Goal: Information Seeking & Learning: Learn about a topic

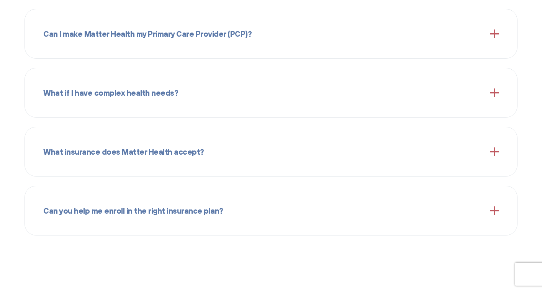
scroll to position [807, 0]
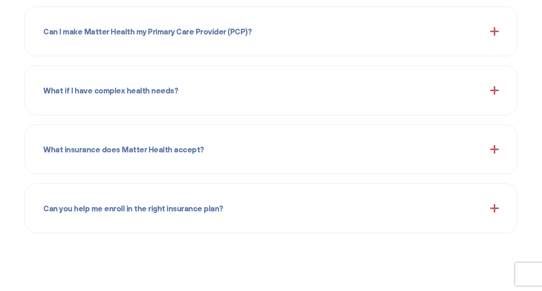
click at [259, 46] on div "Can I make Matter Health my Primary Care Provider (PCP)?" at bounding box center [271, 31] width 456 height 31
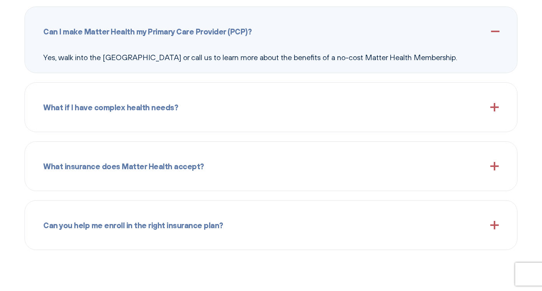
scroll to position [855, 0]
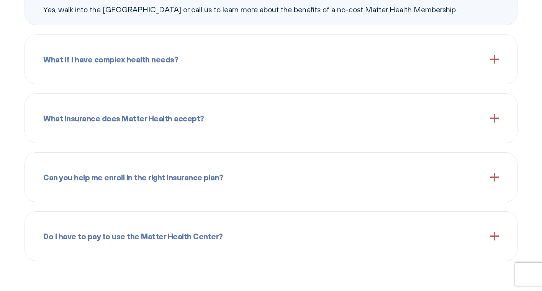
click at [131, 122] on span "What insurance does Matter Health accept?" at bounding box center [123, 118] width 161 height 12
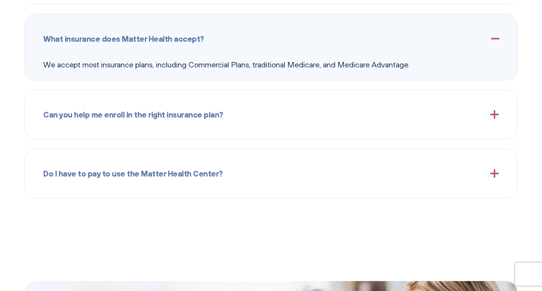
scroll to position [919, 0]
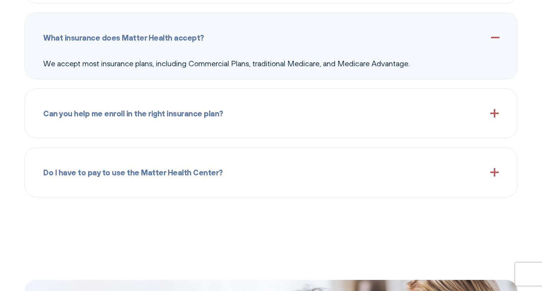
click at [131, 122] on div "Can you help me enroll in the right insurance plan?" at bounding box center [271, 113] width 456 height 31
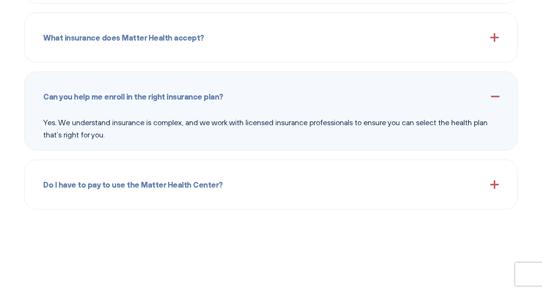
click at [140, 176] on div "Do I have to pay to use the Matter Health Center?" at bounding box center [271, 184] width 456 height 31
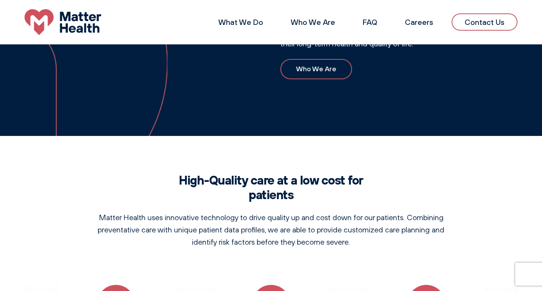
scroll to position [341, 0]
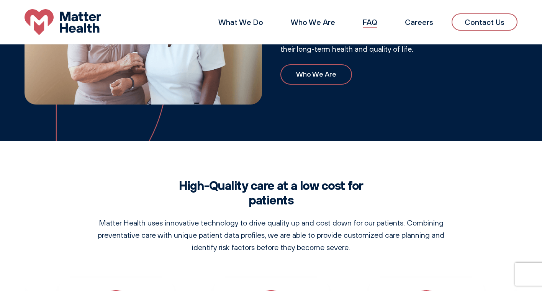
click at [375, 23] on link "FAQ" at bounding box center [370, 22] width 15 height 10
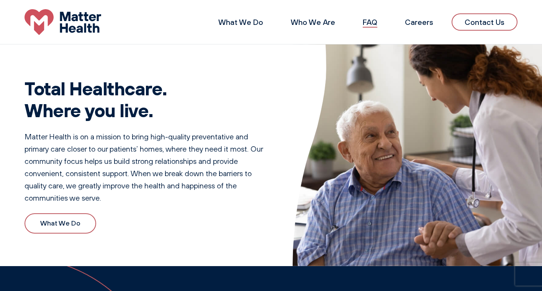
click at [375, 23] on link "FAQ" at bounding box center [370, 22] width 15 height 10
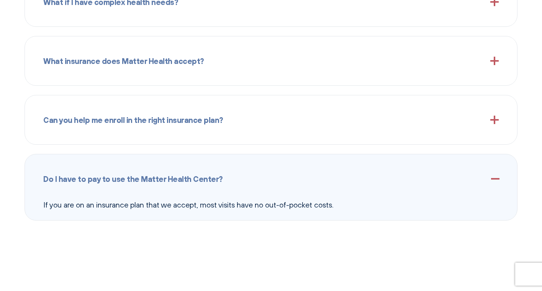
scroll to position [918, 0]
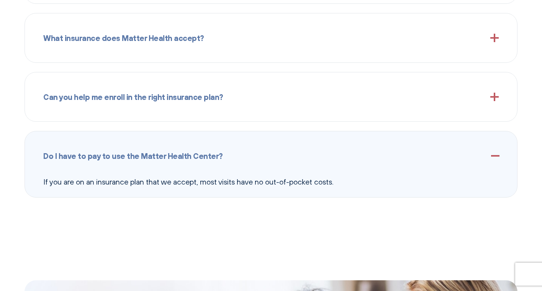
click at [123, 104] on div "Can you help me enroll in the right insurance plan?" at bounding box center [271, 97] width 456 height 31
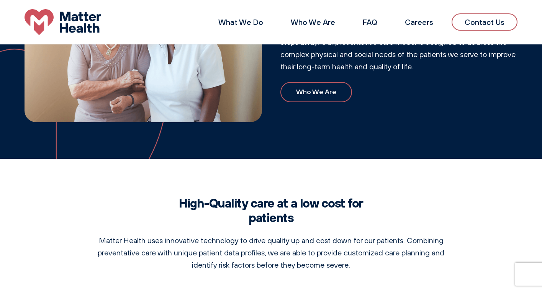
scroll to position [281, 0]
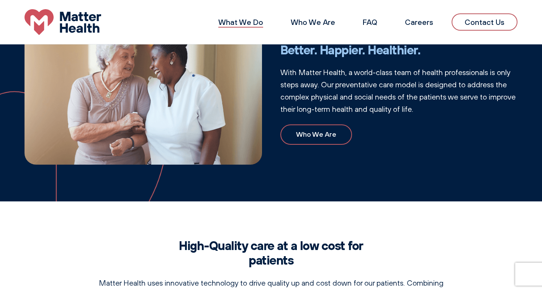
click at [223, 26] on link "What We Do" at bounding box center [241, 22] width 45 height 10
